Goal: Find contact information: Find contact information

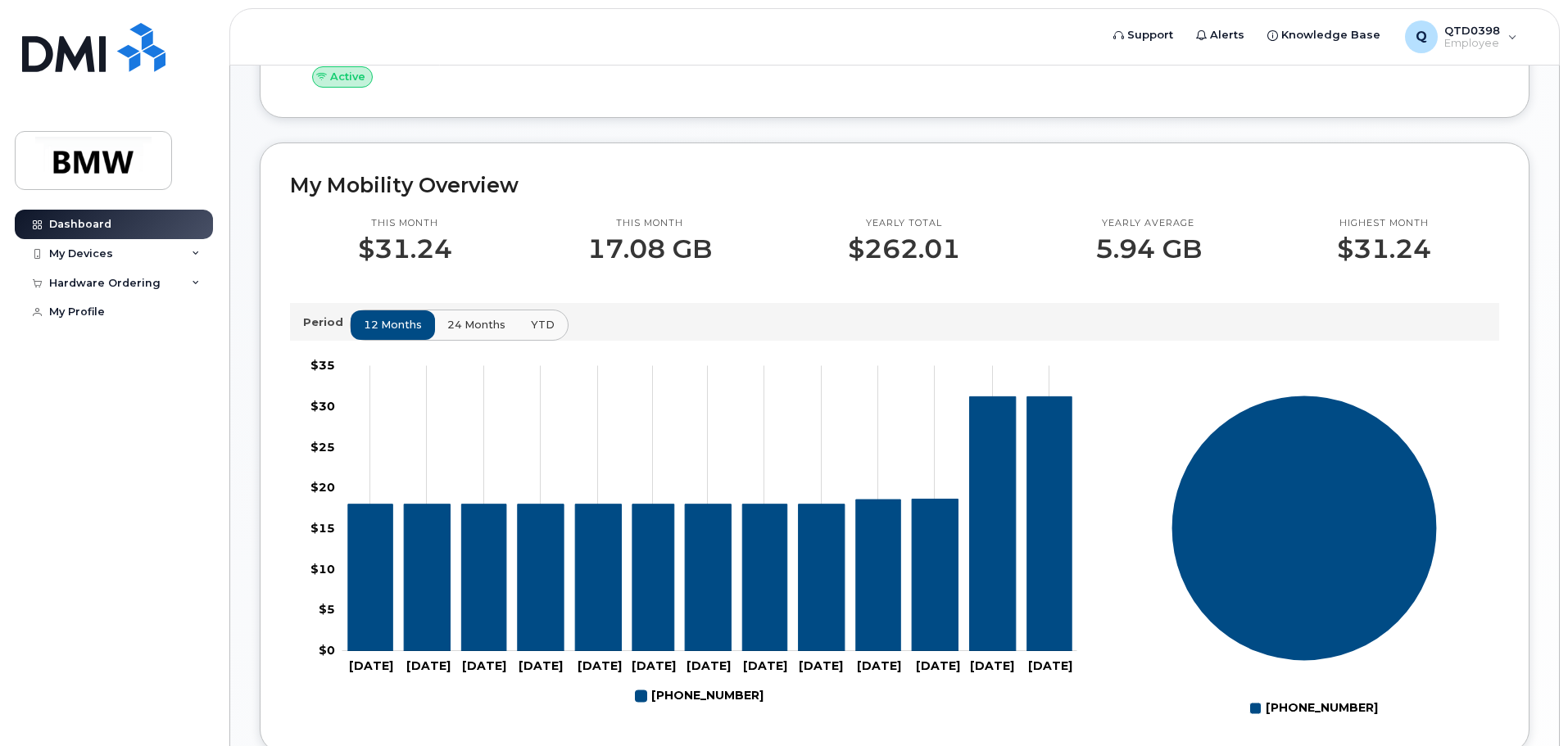
scroll to position [410, 0]
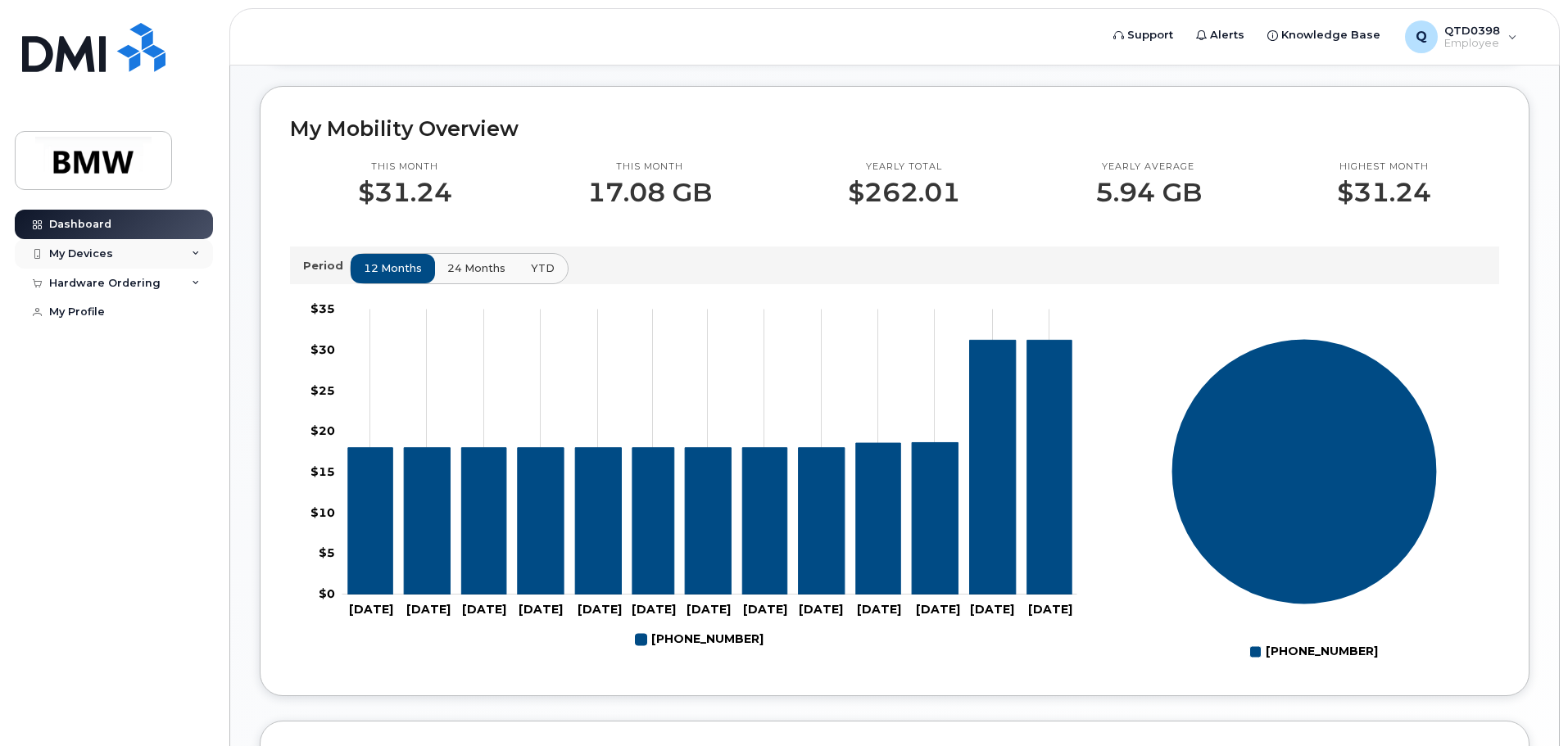
click at [102, 254] on div "My Devices" at bounding box center [81, 254] width 64 height 13
click at [126, 376] on div "Hardware Ordering" at bounding box center [114, 371] width 198 height 29
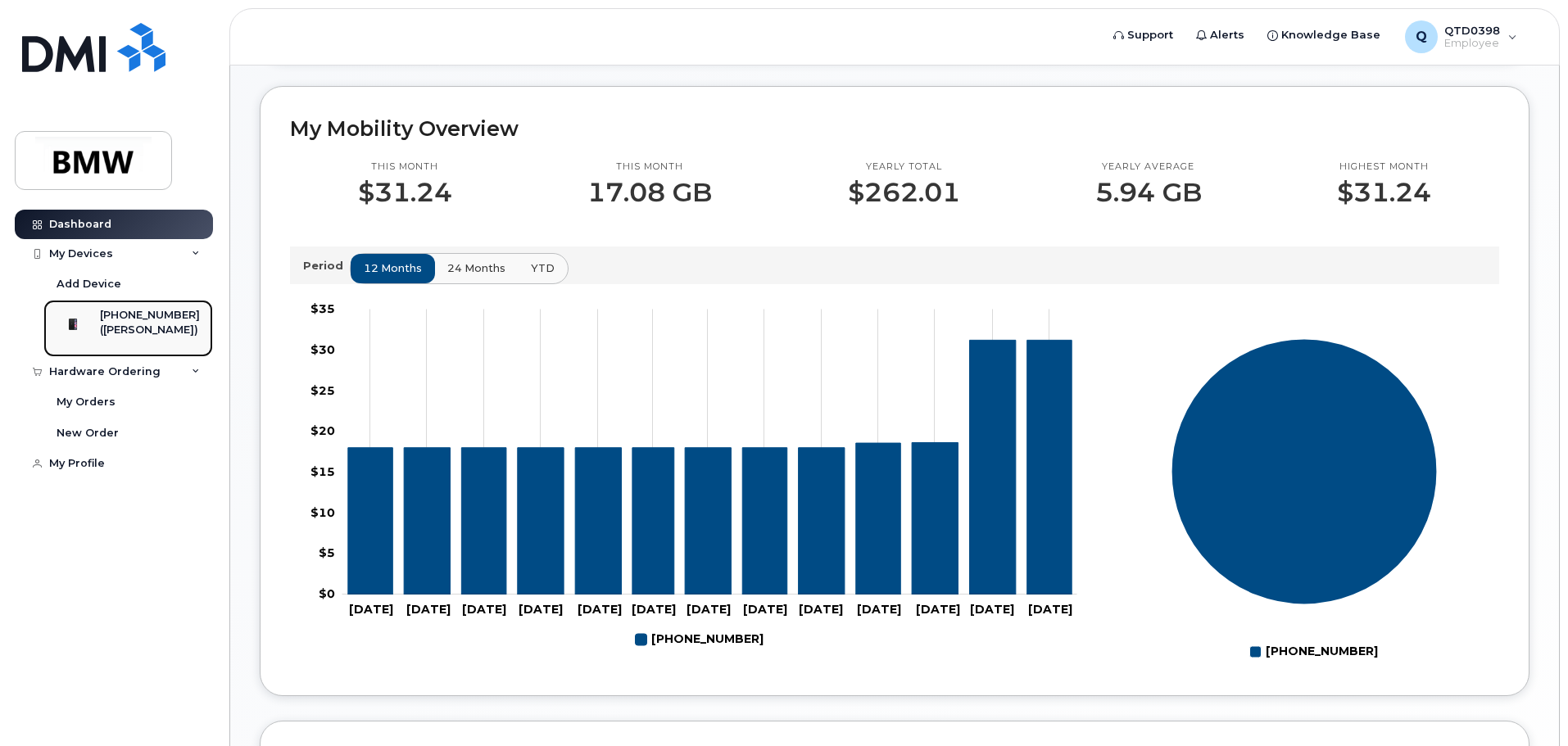
click at [155, 314] on div "[PHONE_NUMBER]" at bounding box center [150, 316] width 100 height 15
